Goal: Navigation & Orientation: Find specific page/section

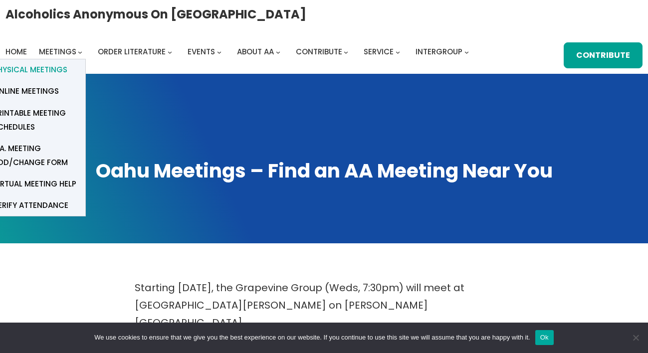
click at [54, 71] on span "Physical Meetings" at bounding box center [30, 70] width 74 height 14
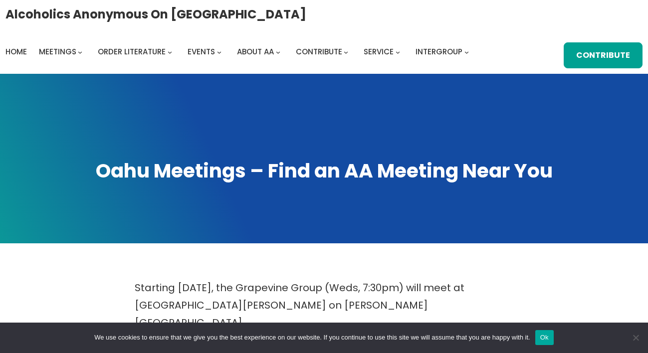
click at [553, 340] on button "Ok" at bounding box center [544, 337] width 18 height 15
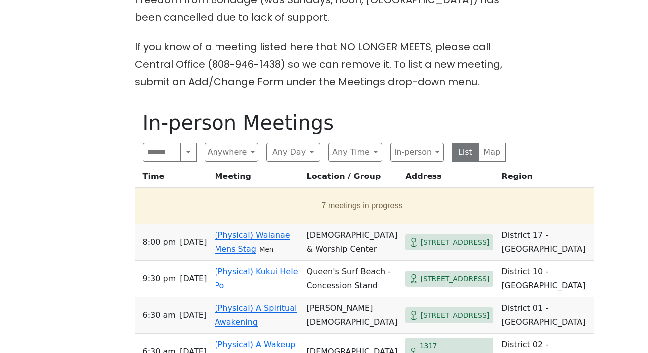
scroll to position [404, 0]
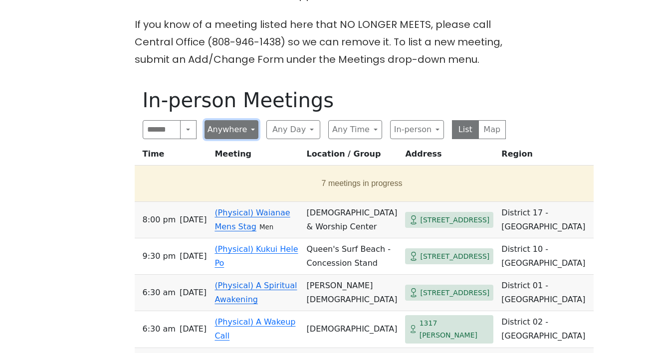
click at [224, 120] on button "Anywhere" at bounding box center [231, 129] width 54 height 19
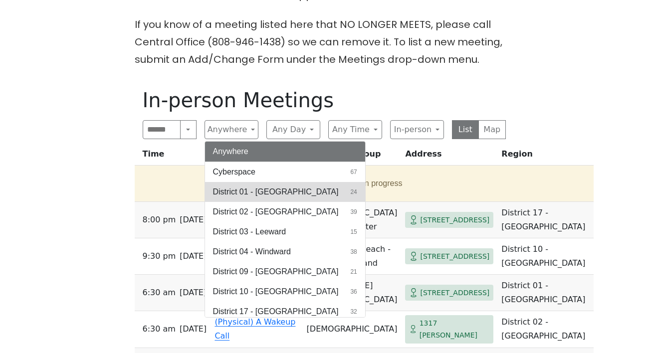
click at [245, 186] on span "District 01 - [GEOGRAPHIC_DATA]" at bounding box center [276, 192] width 126 height 12
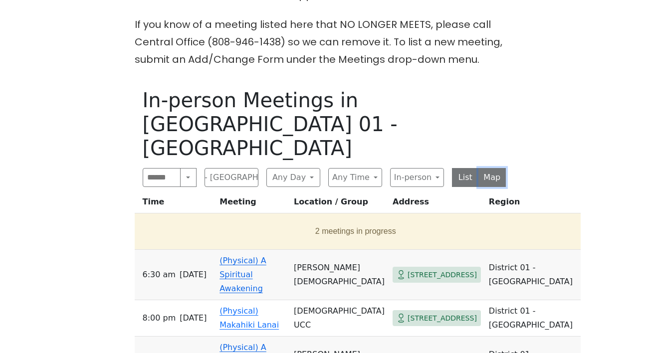
click at [489, 168] on button "Map" at bounding box center [491, 177] width 27 height 19
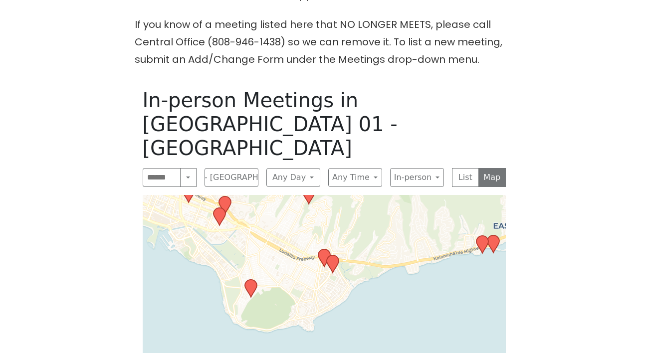
drag, startPoint x: 357, startPoint y: 312, endPoint x: 373, endPoint y: 231, distance: 82.4
click at [373, 231] on div "Leaflet | © OpenStreetMap contributors © CARTO" at bounding box center [324, 319] width 363 height 249
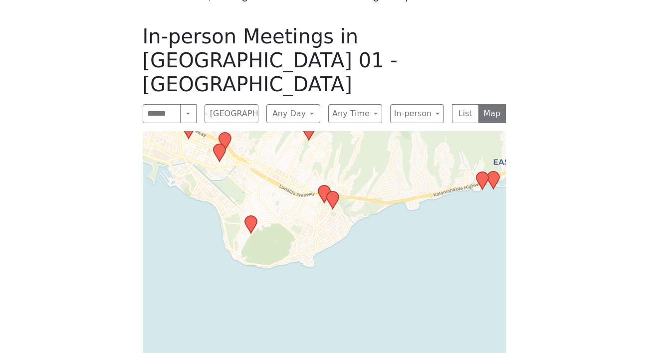
scroll to position [483, 0]
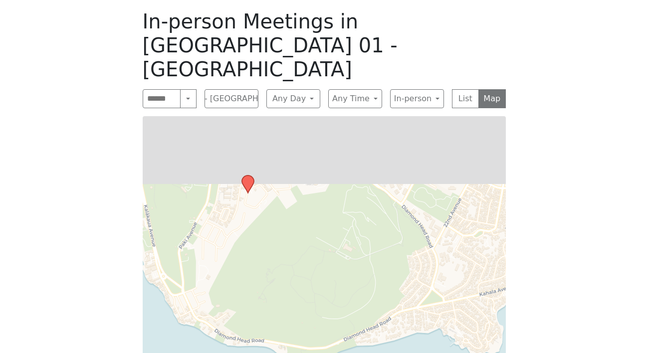
drag, startPoint x: 249, startPoint y: 122, endPoint x: 257, endPoint y: 239, distance: 117.9
click at [257, 239] on div "Leaflet | © OpenStreetMap contributors © CARTO" at bounding box center [324, 240] width 363 height 249
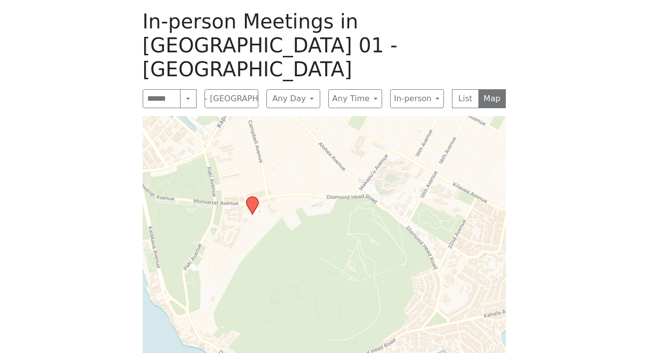
click at [251, 197] on icon at bounding box center [252, 205] width 12 height 17
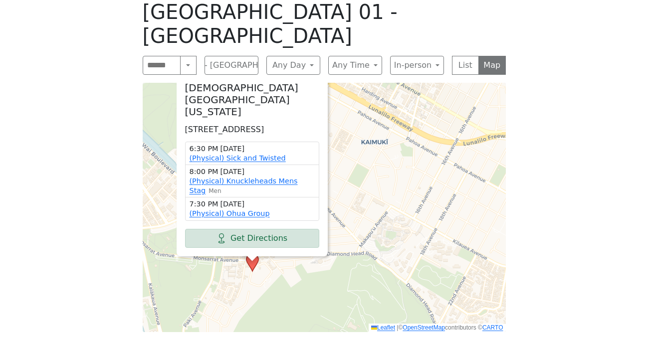
scroll to position [515, 0]
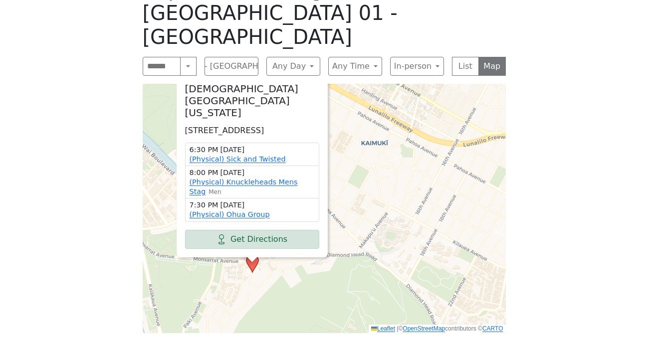
click at [327, 67] on span "×" at bounding box center [327, 73] width 10 height 12
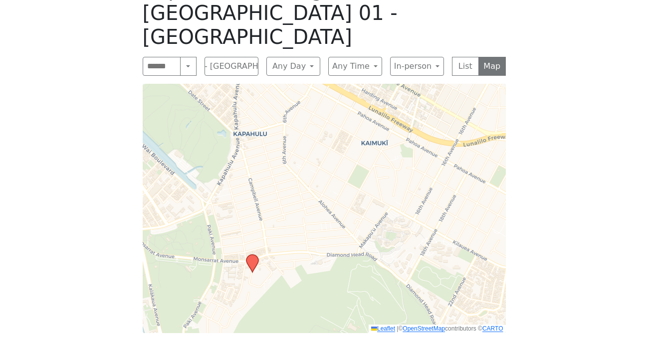
click at [236, 36] on div "In-person Meetings in [GEOGRAPHIC_DATA] 01 - [GEOGRAPHIC_DATA] Search Near Loca…" at bounding box center [324, 155] width 379 height 372
click at [230, 57] on button "District 01 - [GEOGRAPHIC_DATA]" at bounding box center [231, 66] width 54 height 19
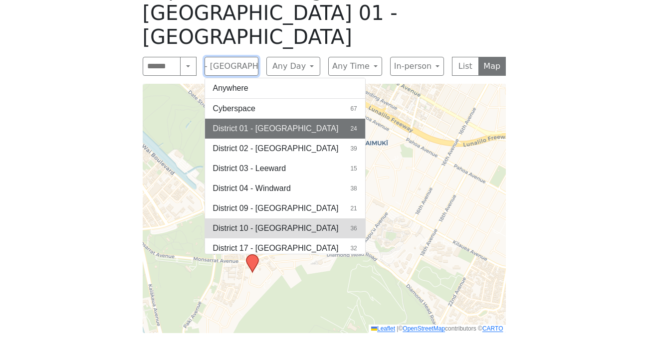
scroll to position [24, 0]
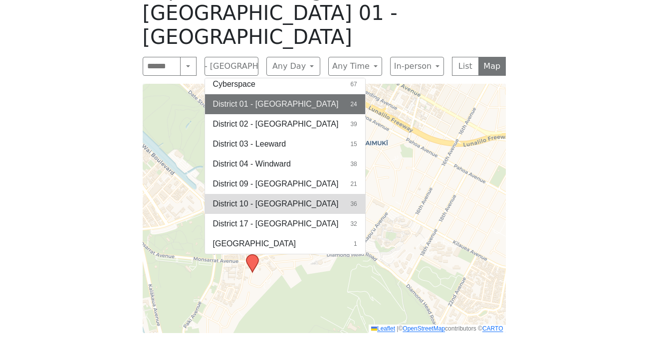
click at [260, 198] on span "District 10 - [GEOGRAPHIC_DATA]" at bounding box center [276, 204] width 126 height 12
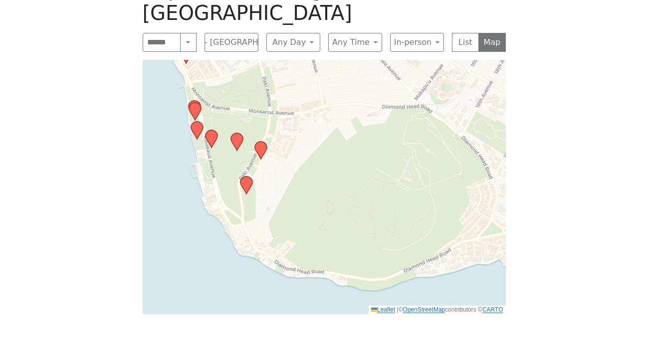
drag, startPoint x: 304, startPoint y: 253, endPoint x: 273, endPoint y: 166, distance: 92.4
click at [273, 166] on div "Leaflet | © OpenStreetMap contributors © CARTO" at bounding box center [324, 187] width 363 height 254
click at [247, 176] on icon at bounding box center [246, 184] width 12 height 17
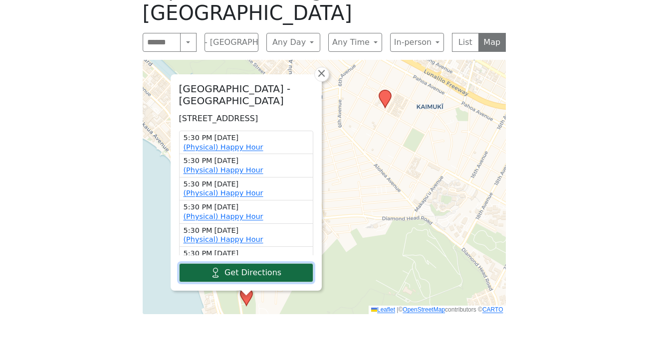
click at [262, 263] on link "Get Directions" at bounding box center [246, 272] width 134 height 19
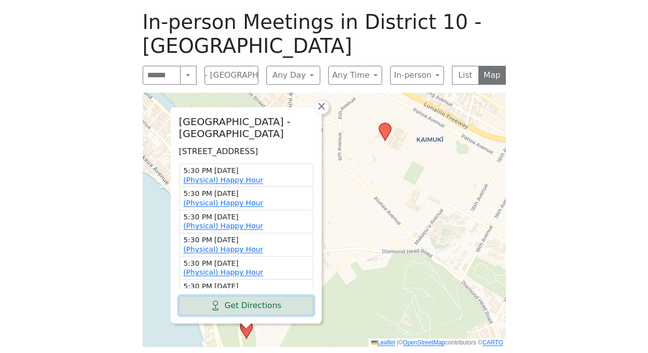
scroll to position [466, 0]
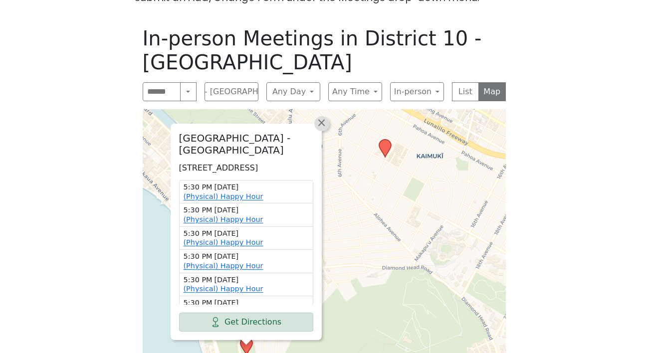
click at [322, 117] on span "×" at bounding box center [321, 123] width 10 height 12
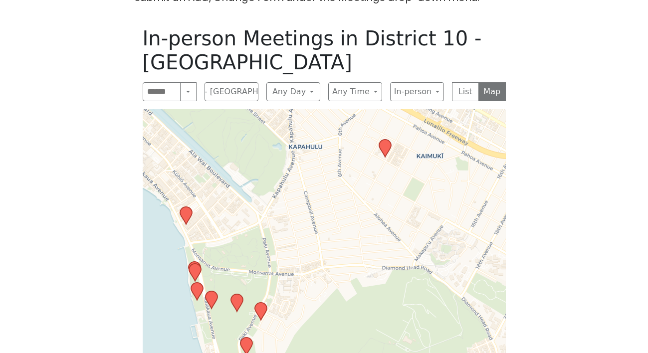
click at [262, 303] on icon at bounding box center [260, 311] width 12 height 17
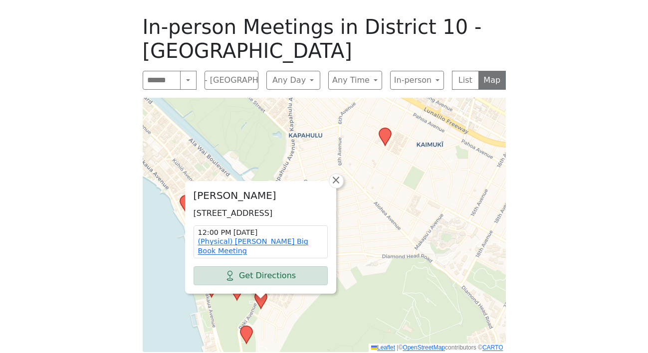
scroll to position [478, 0]
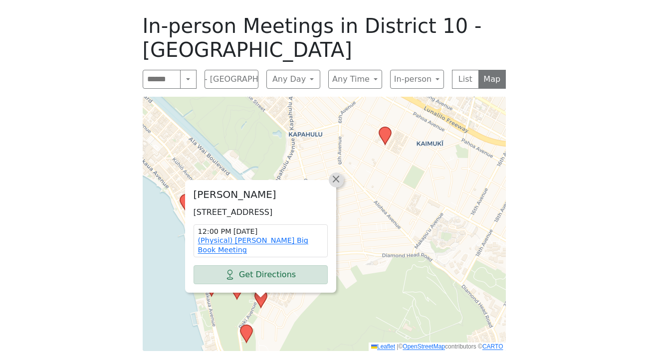
click at [336, 173] on span "×" at bounding box center [336, 179] width 10 height 12
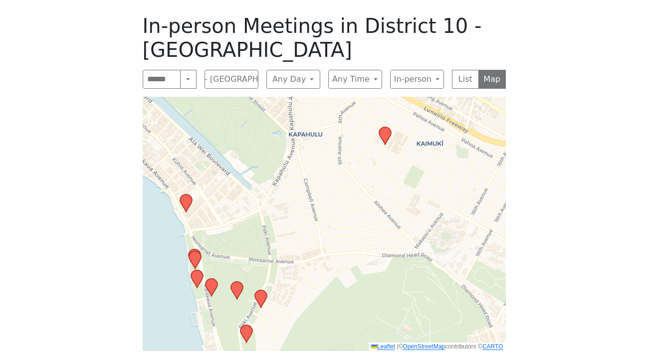
click at [238, 282] on icon at bounding box center [236, 290] width 12 height 17
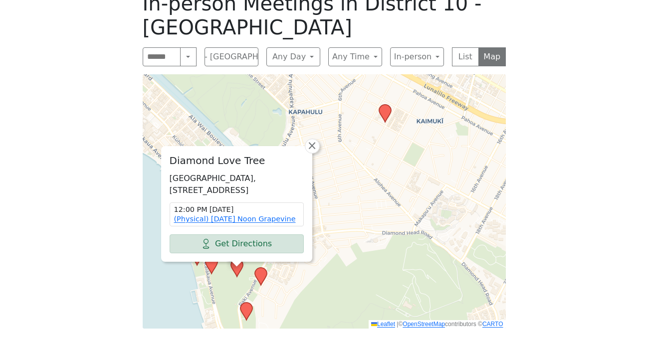
scroll to position [499, 0]
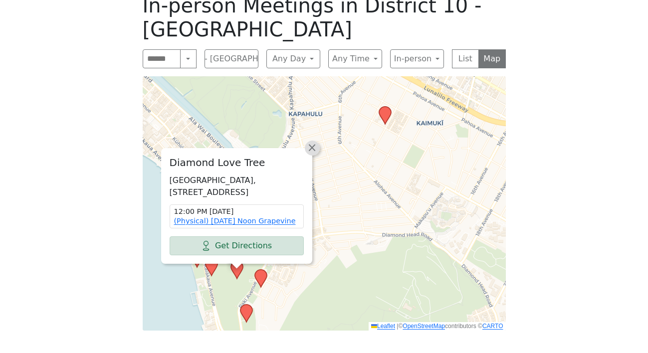
click at [314, 142] on span "×" at bounding box center [312, 148] width 10 height 12
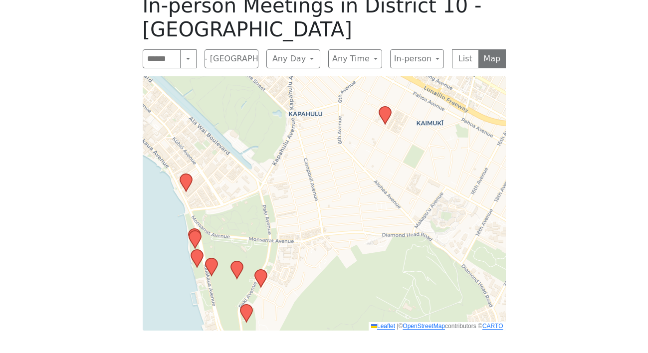
click at [212, 258] on icon at bounding box center [211, 266] width 12 height 17
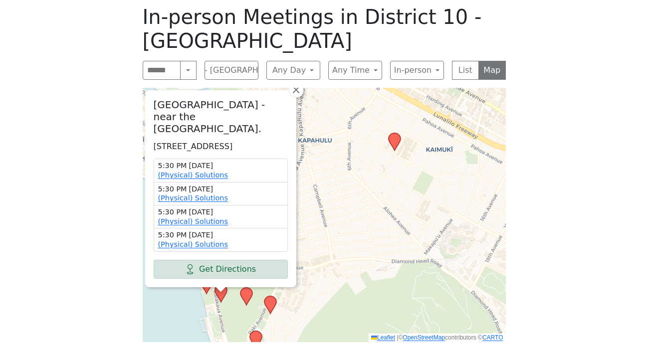
scroll to position [484, 0]
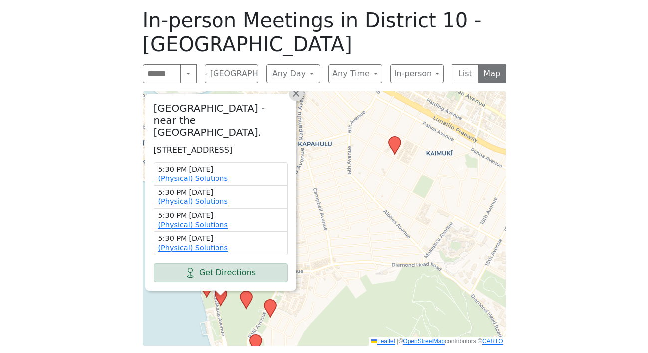
click at [295, 87] on span "×" at bounding box center [296, 93] width 10 height 12
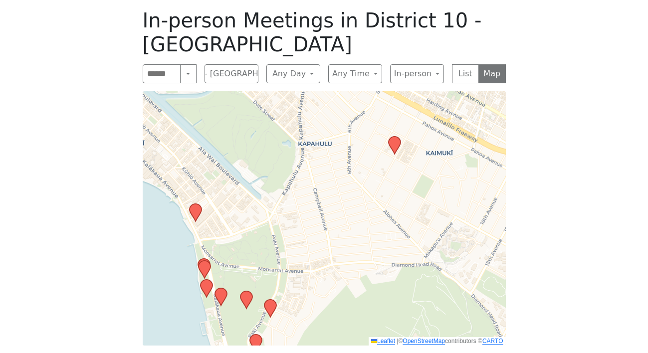
click at [203, 261] on icon at bounding box center [204, 269] width 12 height 17
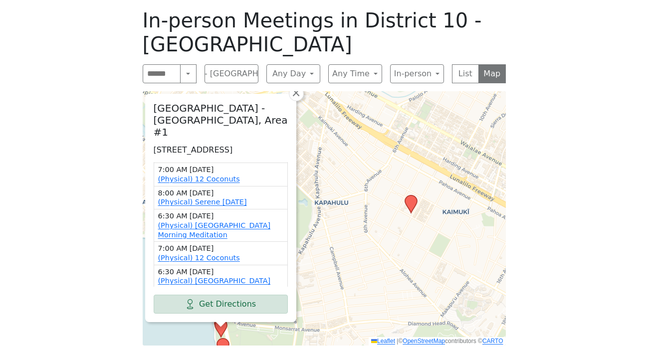
scroll to position [191, 0]
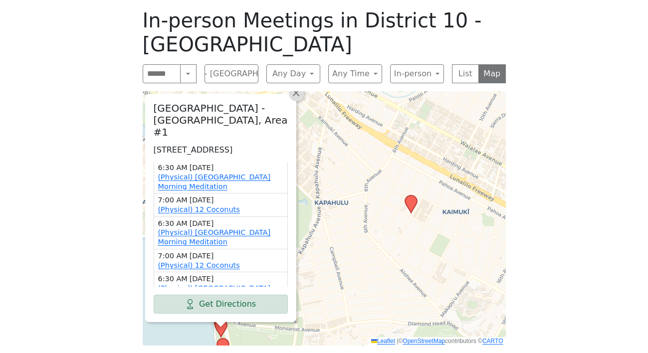
click at [293, 87] on span "×" at bounding box center [296, 93] width 10 height 12
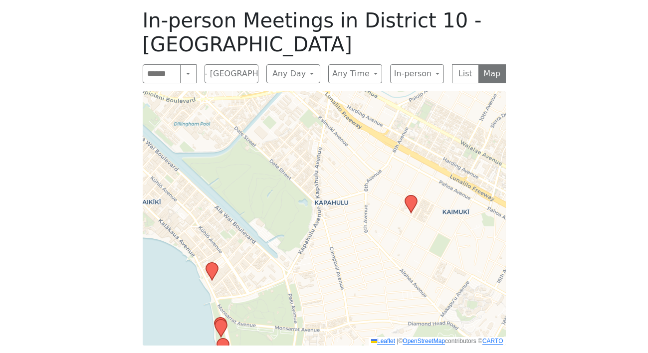
click at [212, 263] on icon at bounding box center [211, 271] width 12 height 17
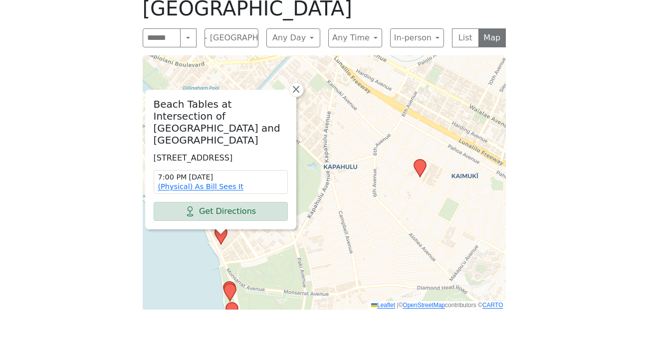
scroll to position [520, 0]
click at [296, 83] on span "×" at bounding box center [296, 89] width 10 height 12
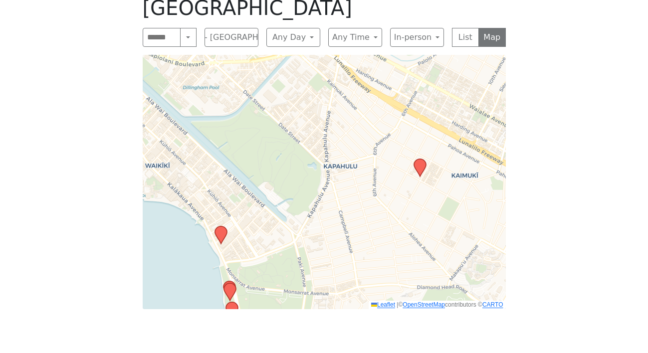
click at [420, 159] on icon at bounding box center [419, 167] width 12 height 17
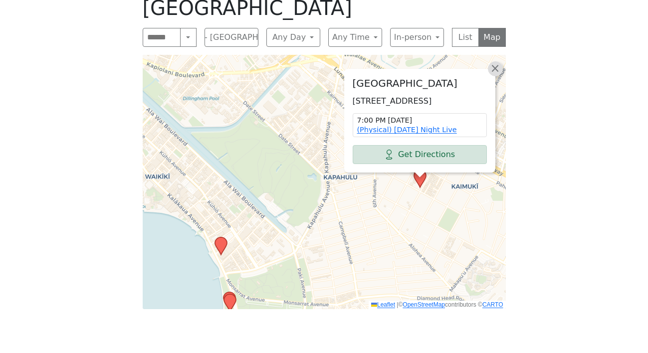
click at [491, 62] on span "×" at bounding box center [495, 68] width 10 height 12
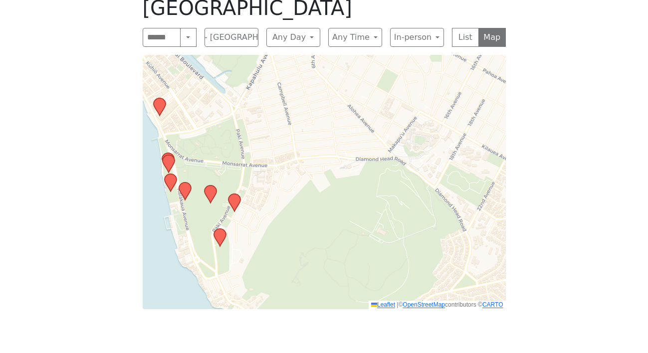
drag, startPoint x: 309, startPoint y: 246, endPoint x: 248, endPoint y: 107, distance: 152.0
click at [248, 107] on div "Leaflet | © OpenStreetMap contributors © CARTO" at bounding box center [324, 182] width 363 height 254
click at [221, 229] on icon at bounding box center [219, 237] width 12 height 17
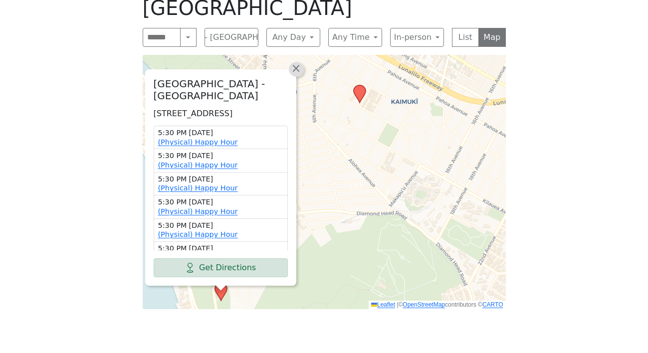
click at [297, 62] on span "×" at bounding box center [296, 68] width 10 height 12
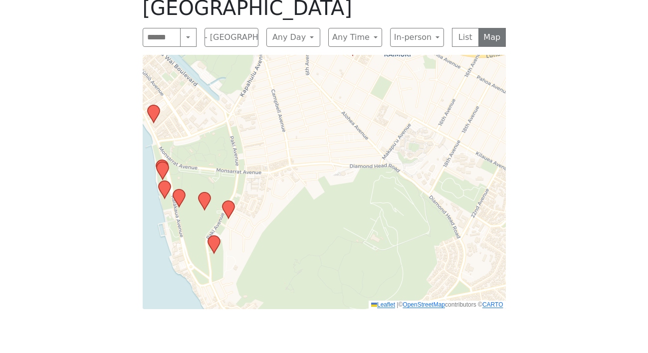
drag, startPoint x: 299, startPoint y: 242, endPoint x: 293, endPoint y: 208, distance: 34.4
click at [293, 208] on div "Leaflet | © OpenStreetMap contributors © CARTO" at bounding box center [324, 182] width 363 height 254
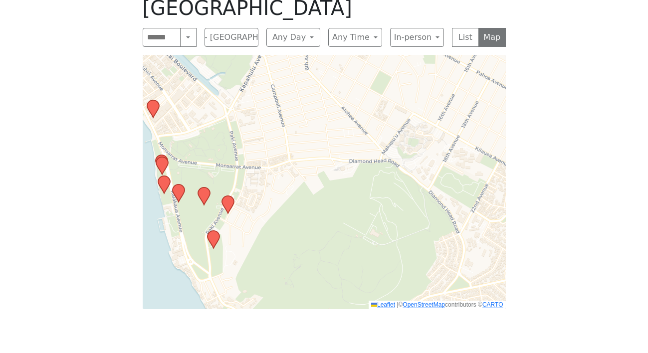
click at [218, 231] on icon at bounding box center [213, 239] width 12 height 17
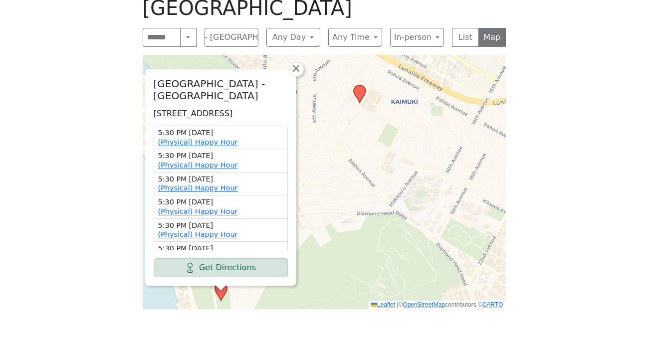
drag, startPoint x: 208, startPoint y: 73, endPoint x: 150, endPoint y: 56, distance: 60.7
click at [150, 70] on div "Kapiolani Park - Mountain Side 3908 Paki Ave, Honolulu, HI 96815, USA 5:30 PM T…" at bounding box center [221, 177] width 150 height 215
copy p "3908 Paki Ave, Honolulu, HI 96815, USA"
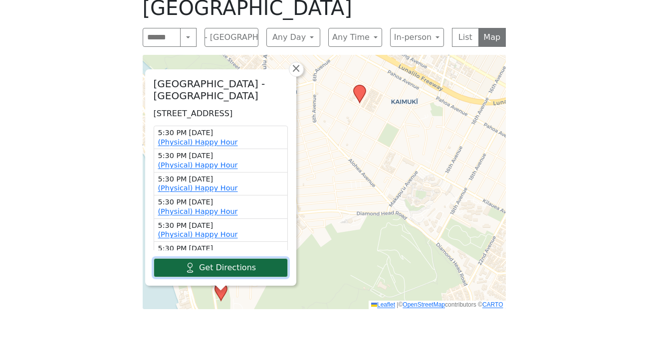
click at [270, 258] on link "Get Directions" at bounding box center [221, 267] width 134 height 19
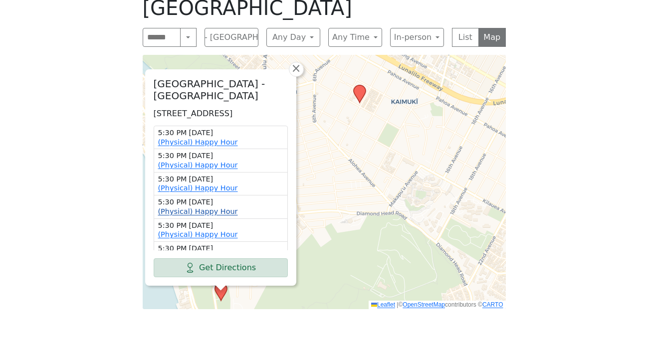
click at [207, 207] on link "(Physical) Happy Hour" at bounding box center [198, 211] width 80 height 8
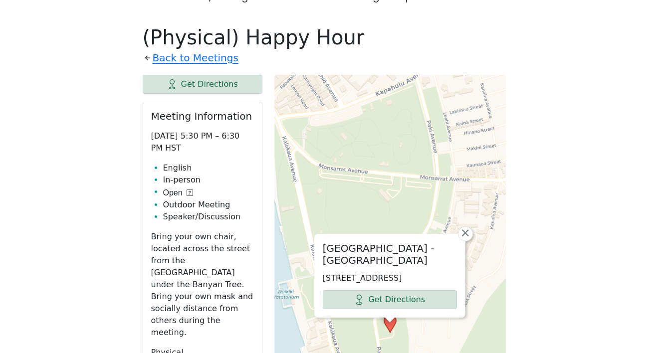
scroll to position [506, 0]
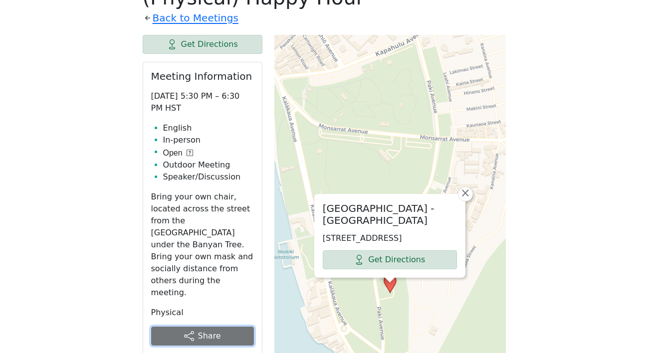
click at [202, 327] on button "Share" at bounding box center [202, 336] width 103 height 19
